Goal: Find specific page/section: Find specific page/section

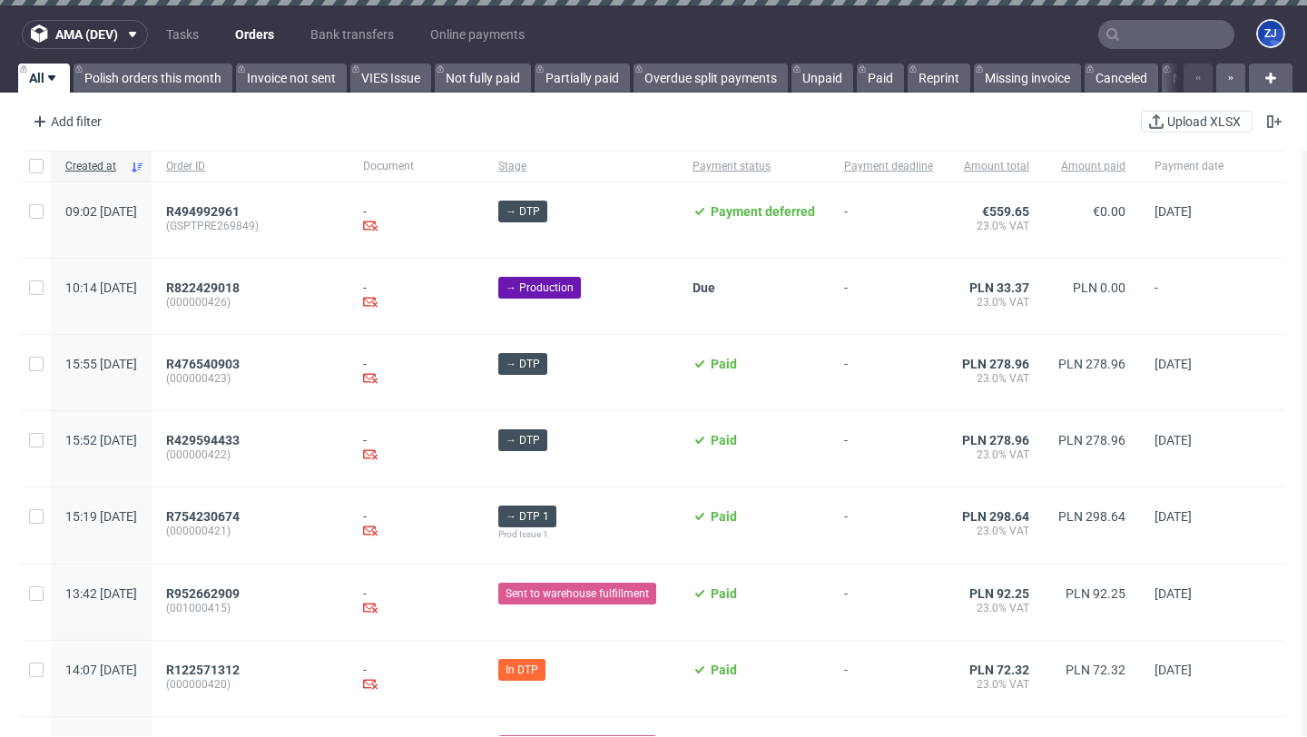
click at [266, 202] on div "R494992961 (GSPTPRE269849)" at bounding box center [250, 219] width 197 height 75
click at [240, 209] on span "R494992961" at bounding box center [202, 211] width 73 height 15
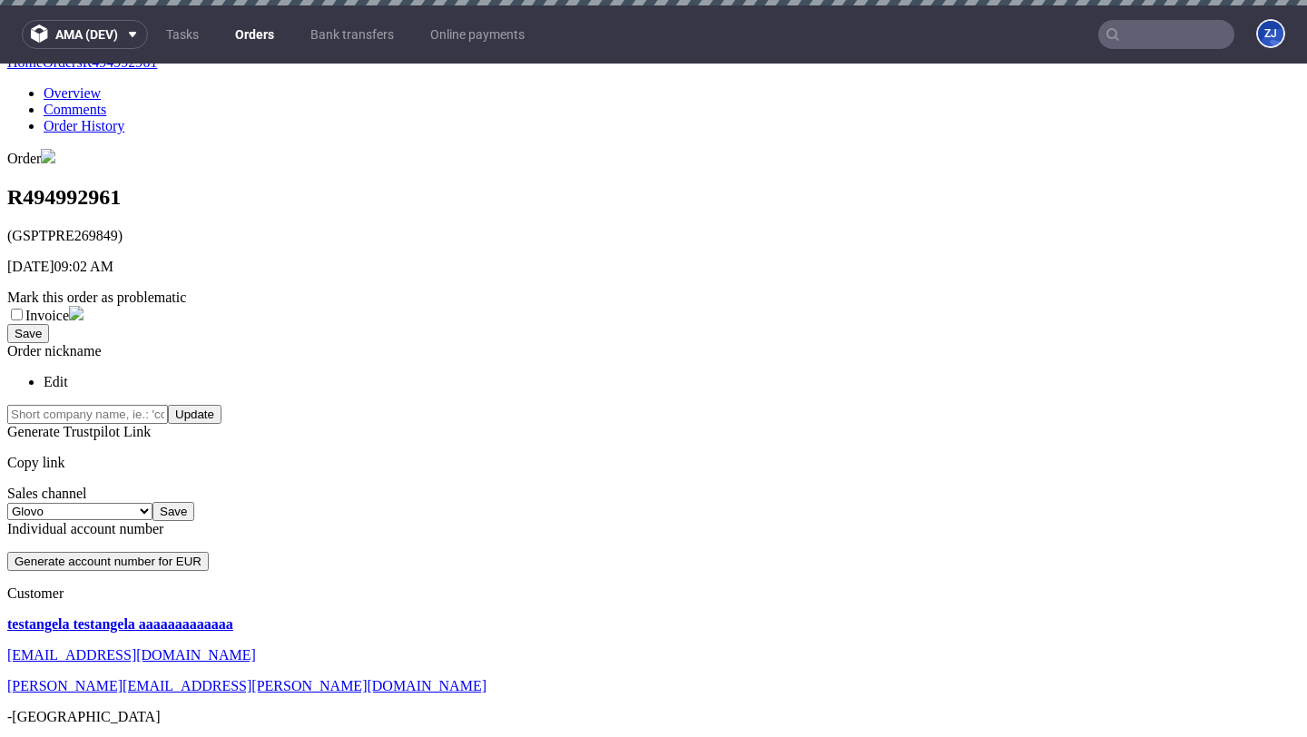
scroll to position [258, 0]
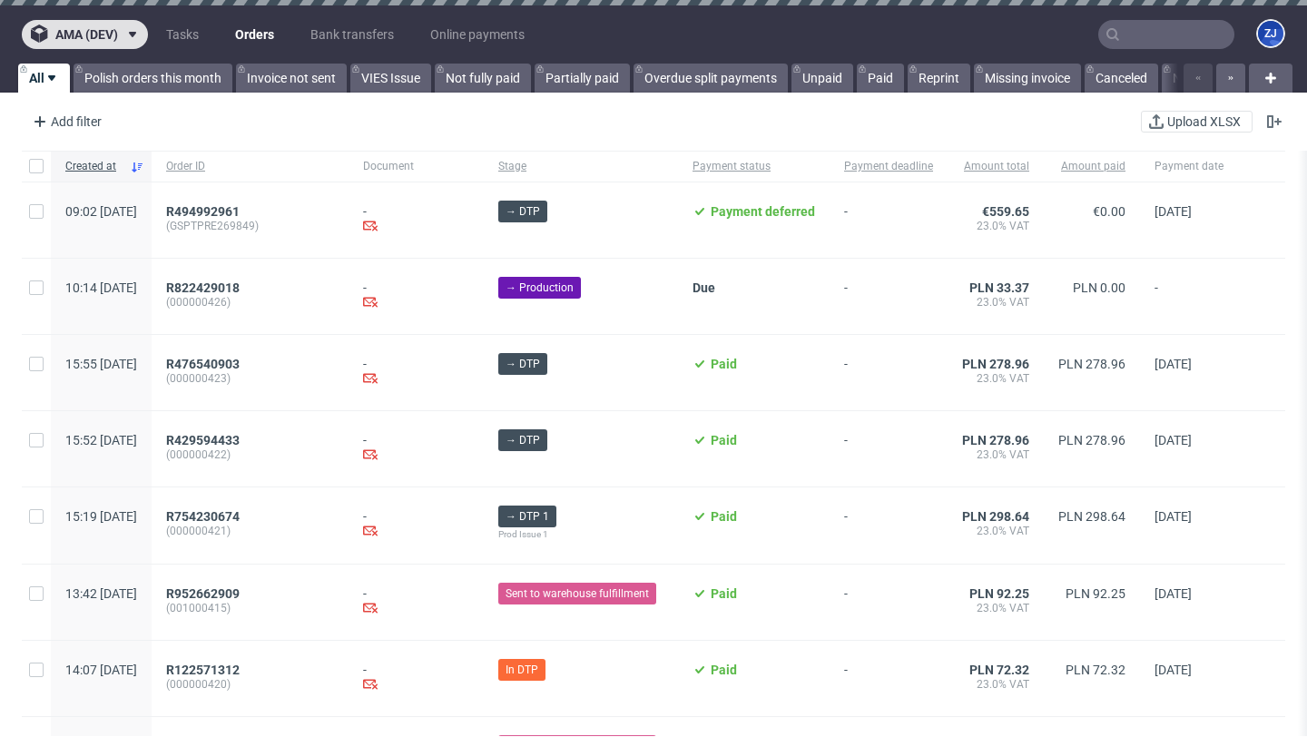
click at [108, 34] on span "ama (dev)" at bounding box center [86, 34] width 63 height 13
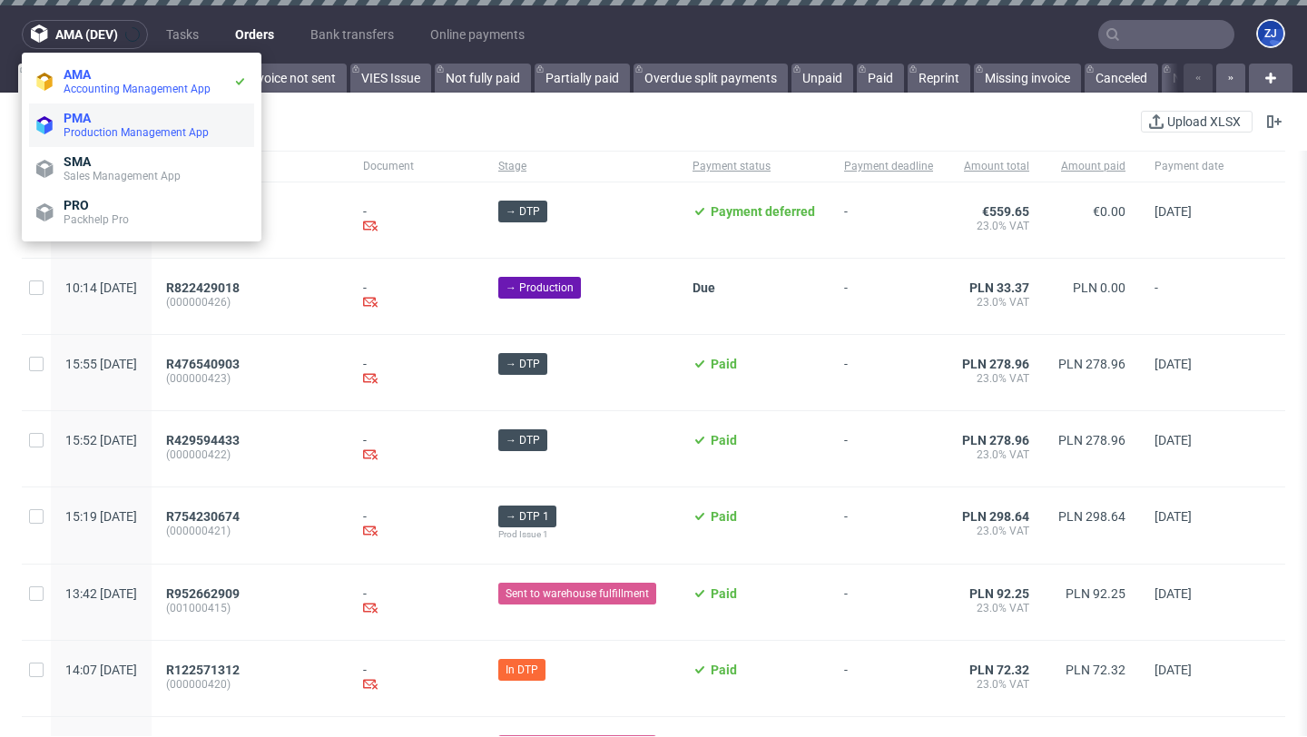
click at [109, 120] on span "PMA" at bounding box center [155, 118] width 183 height 15
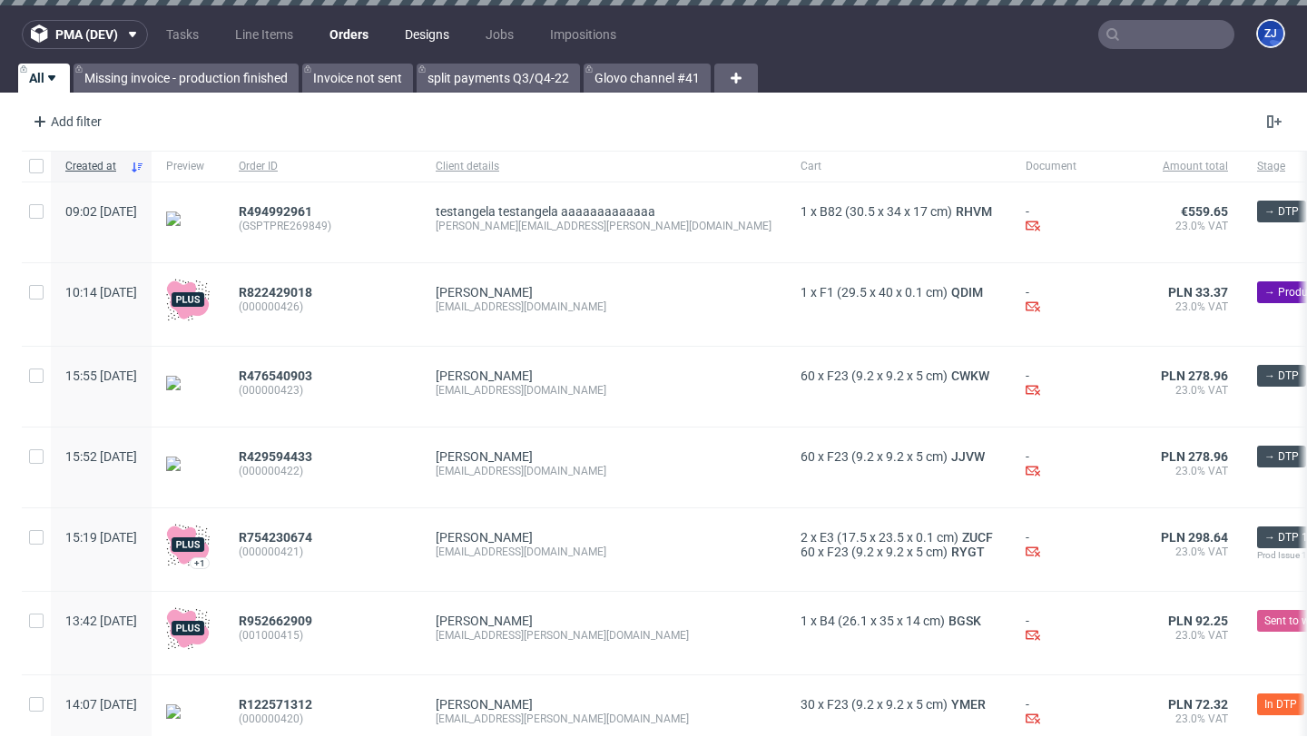
click at [447, 34] on link "Designs" at bounding box center [427, 34] width 66 height 29
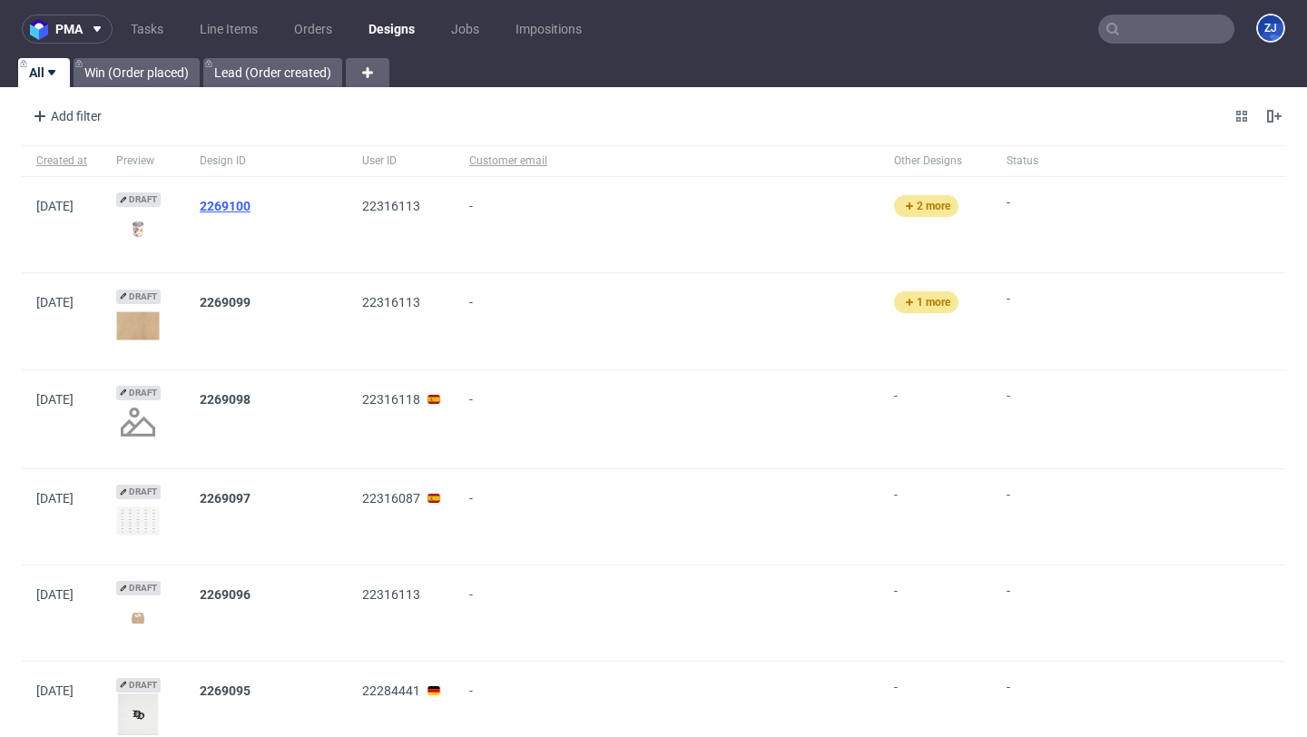
click at [247, 202] on link "2269100" at bounding box center [225, 206] width 51 height 15
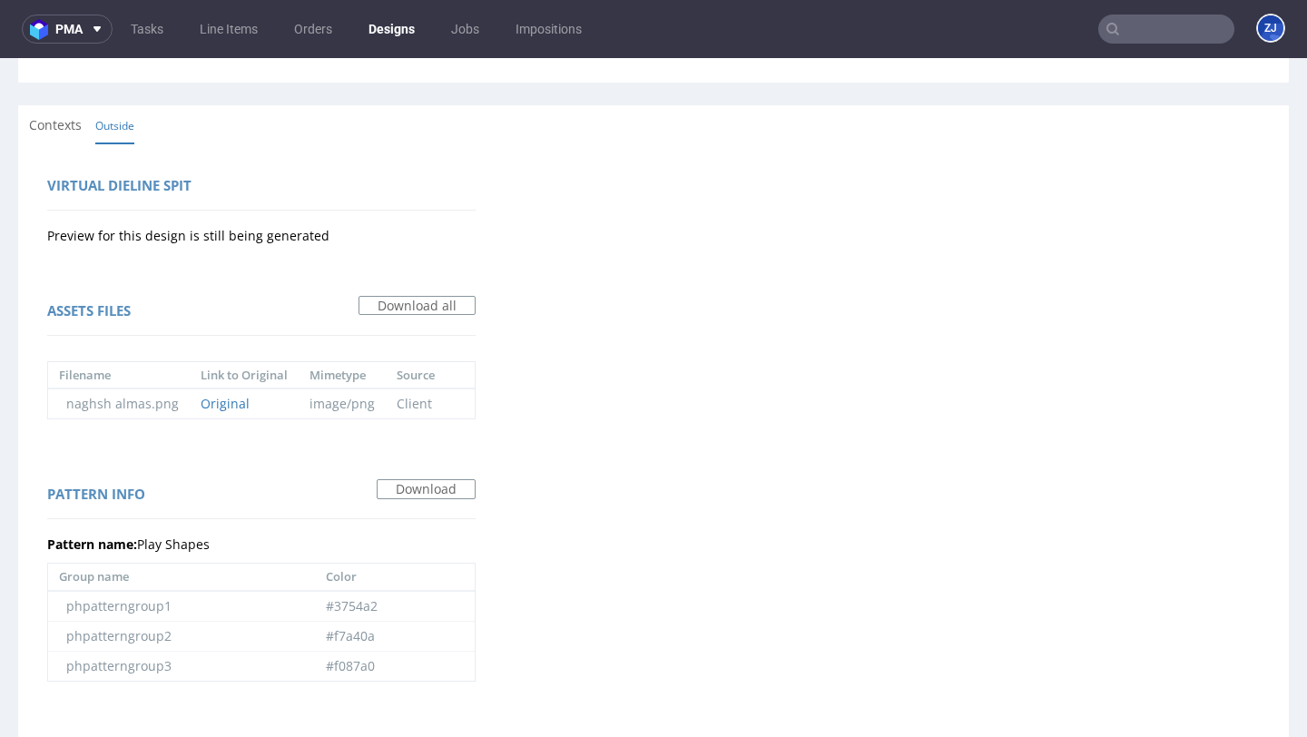
scroll to position [454, 0]
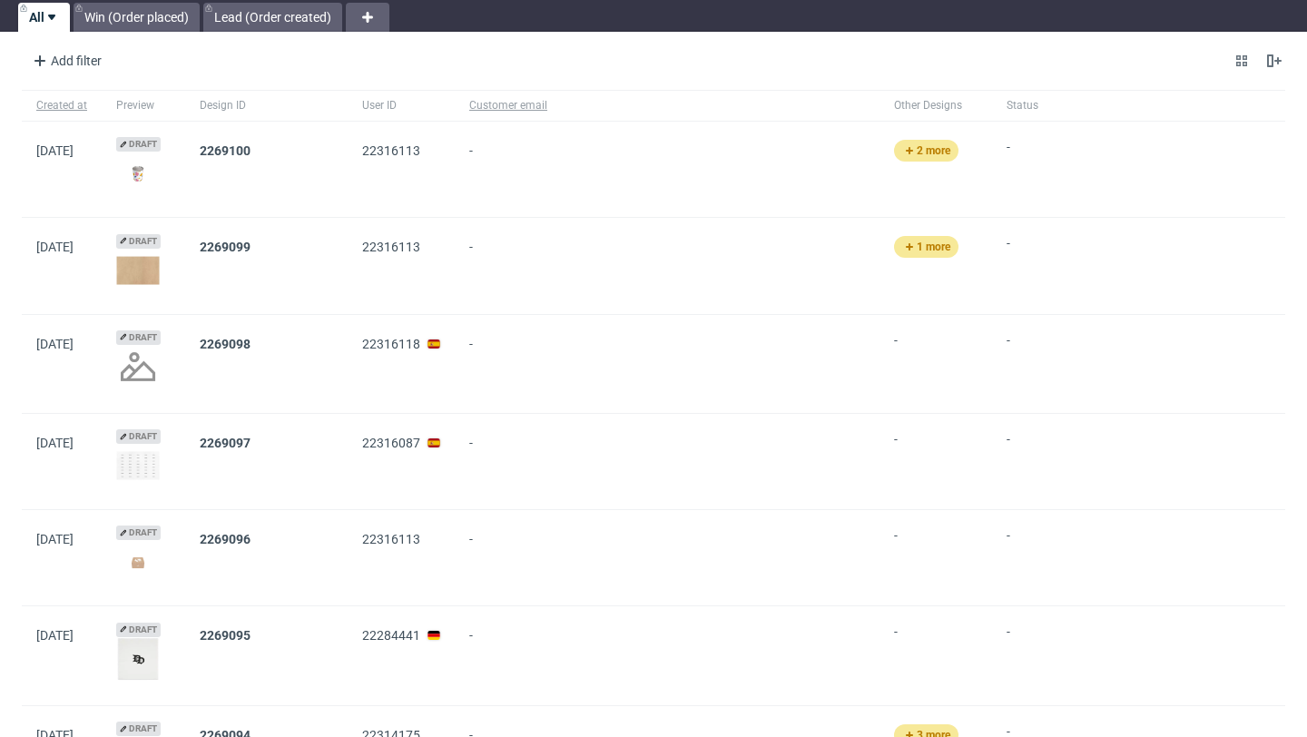
scroll to position [72, 0]
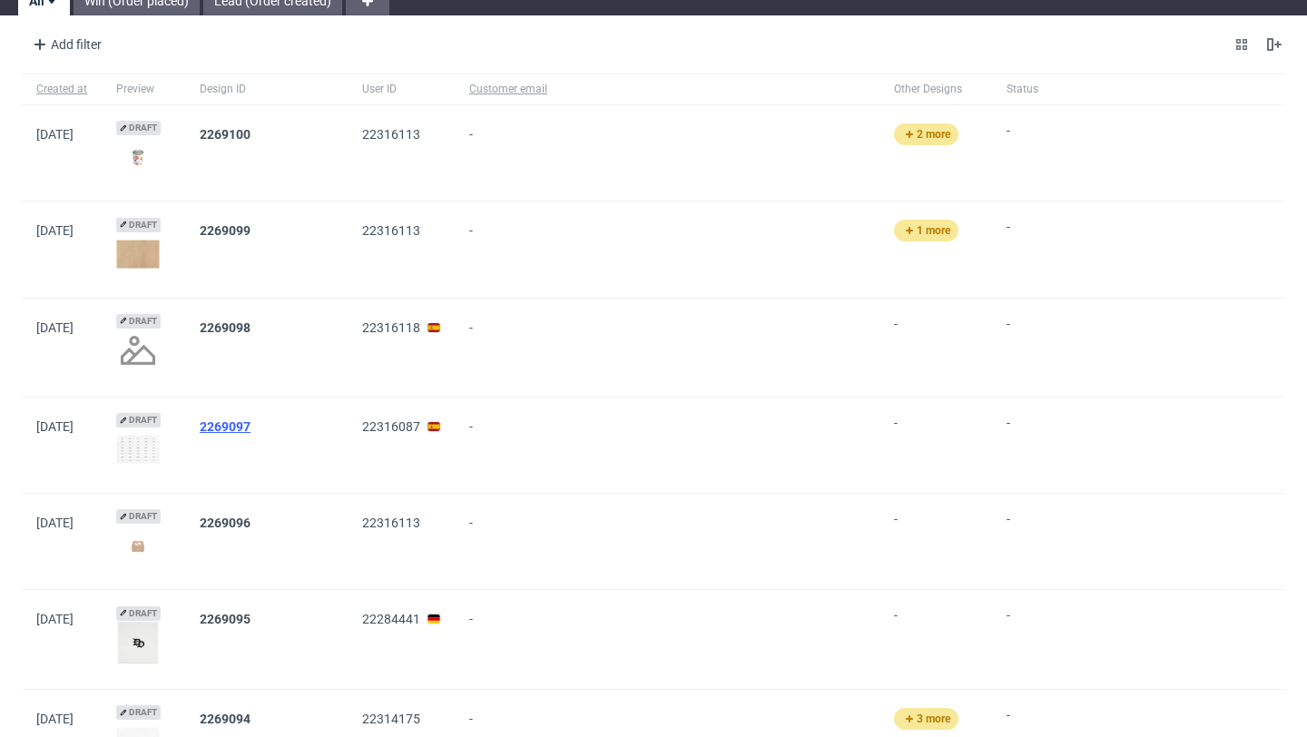
click at [246, 428] on link "2269097" at bounding box center [225, 426] width 51 height 15
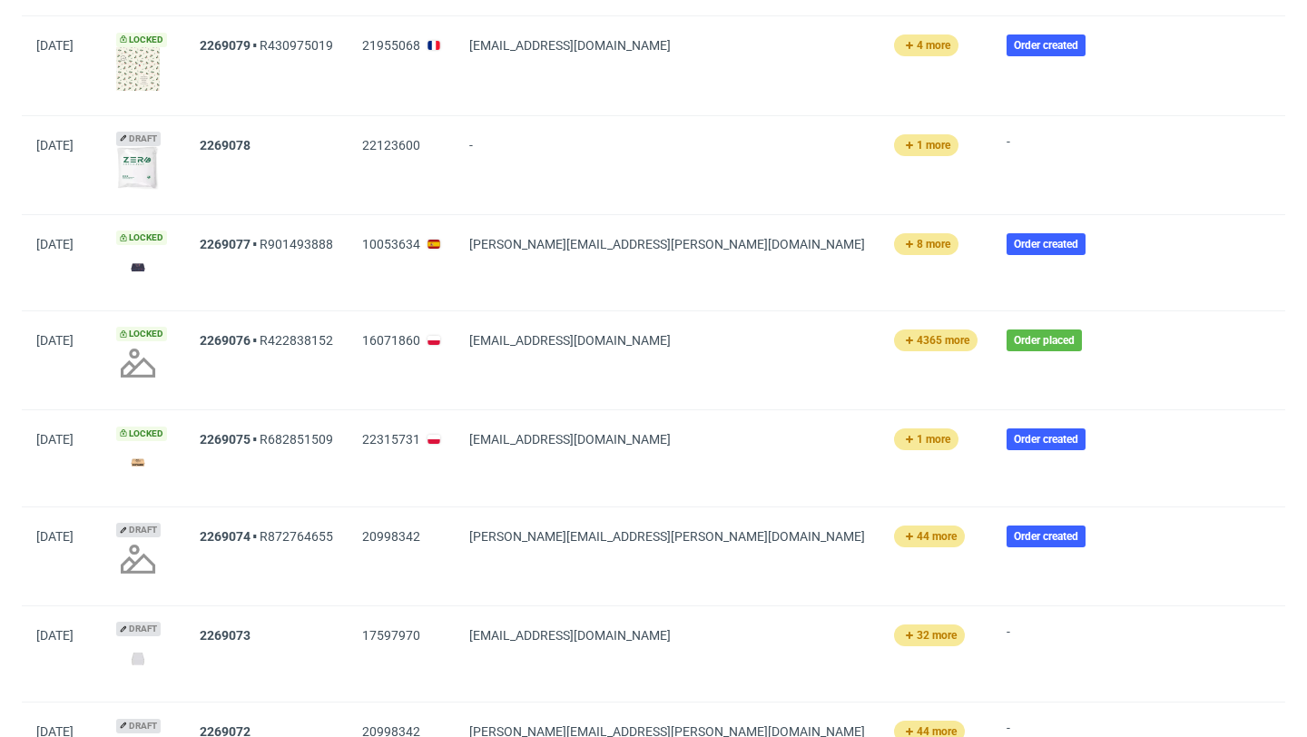
scroll to position [2419, 0]
